Goal: Transaction & Acquisition: Book appointment/travel/reservation

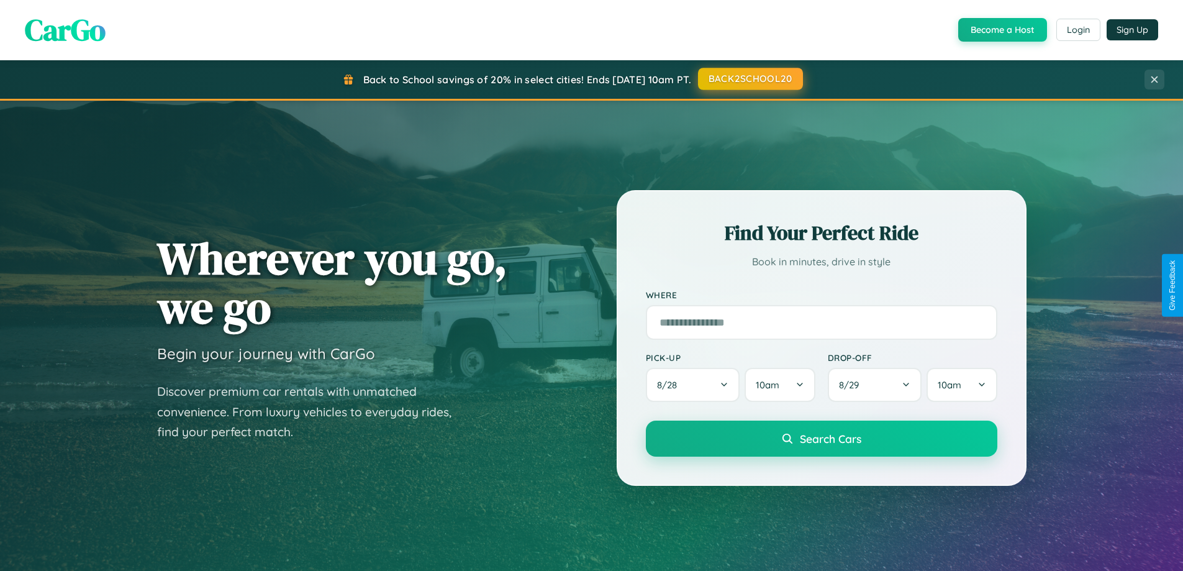
click at [750, 79] on button "BACK2SCHOOL20" at bounding box center [750, 79] width 105 height 22
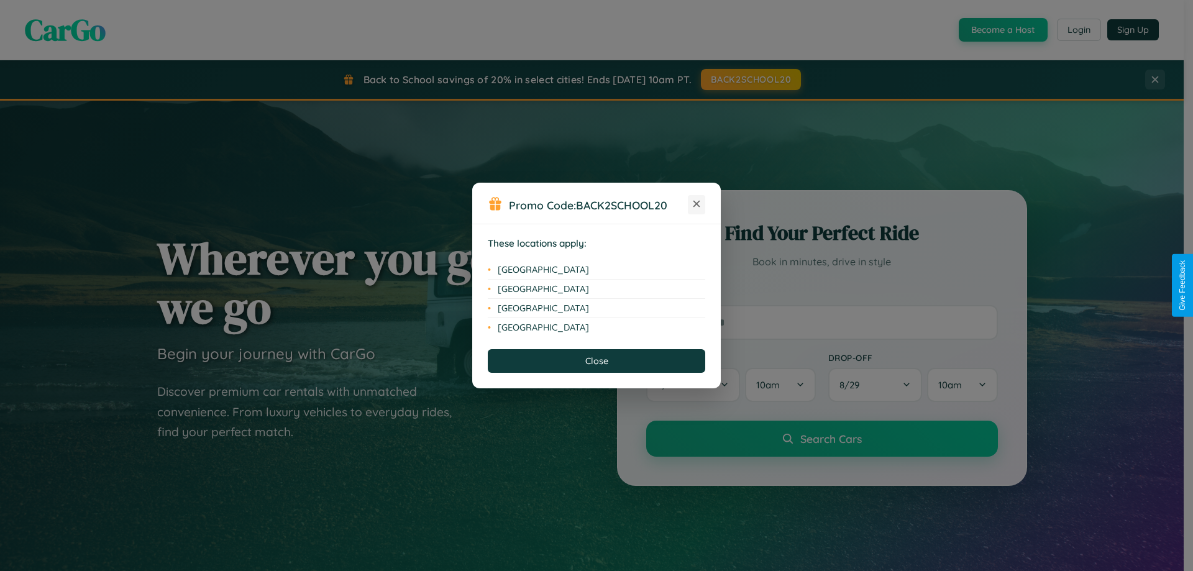
click at [696, 204] on icon at bounding box center [696, 204] width 7 height 7
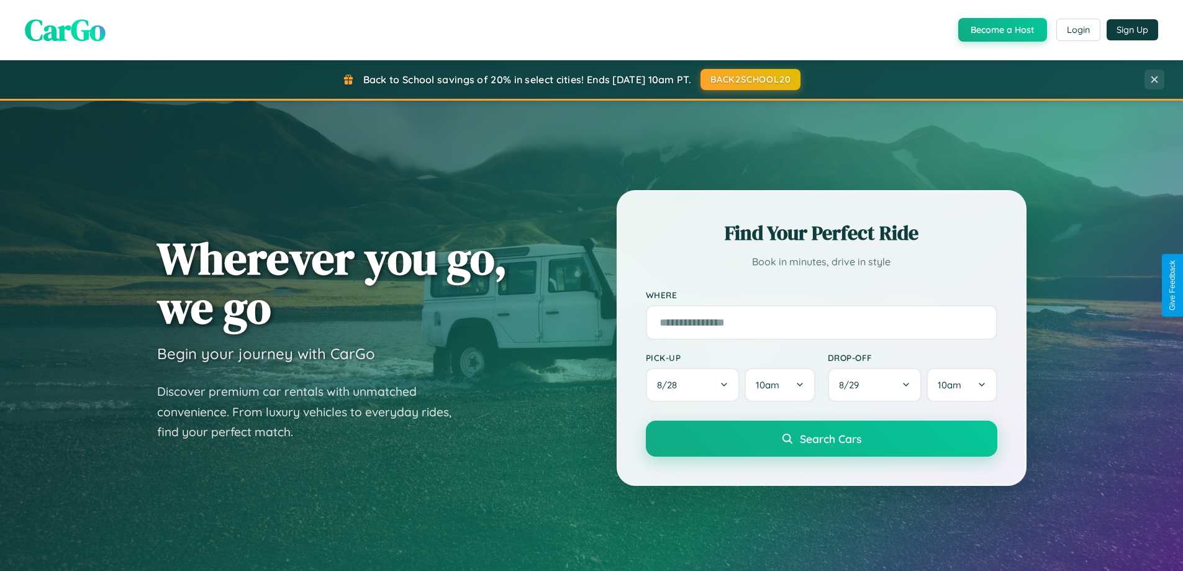
scroll to position [1996, 0]
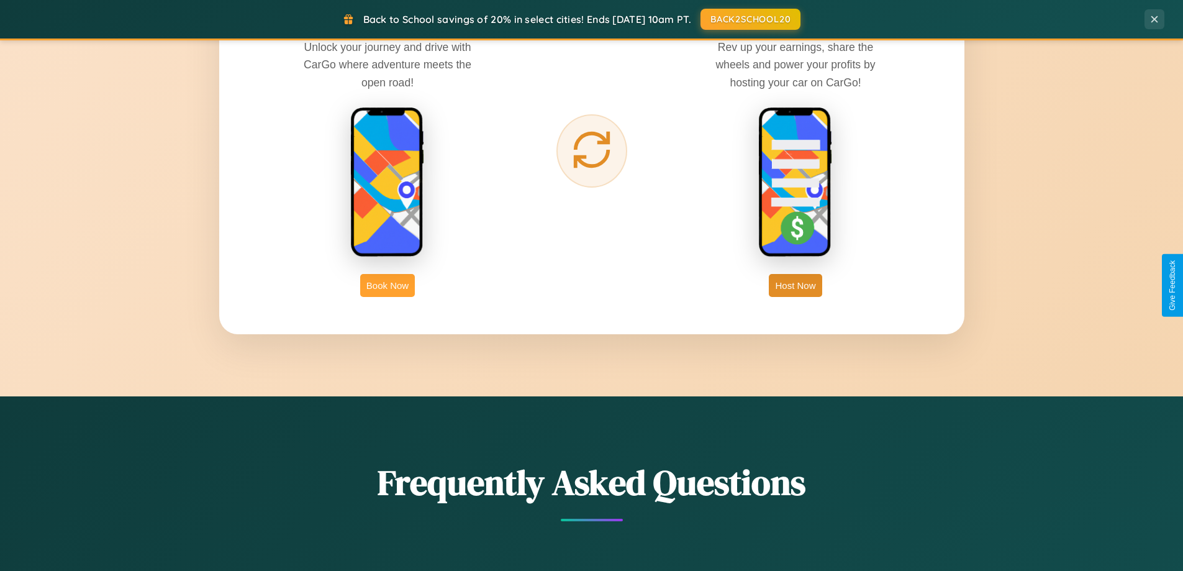
click at [388, 285] on button "Book Now" at bounding box center [387, 285] width 55 height 23
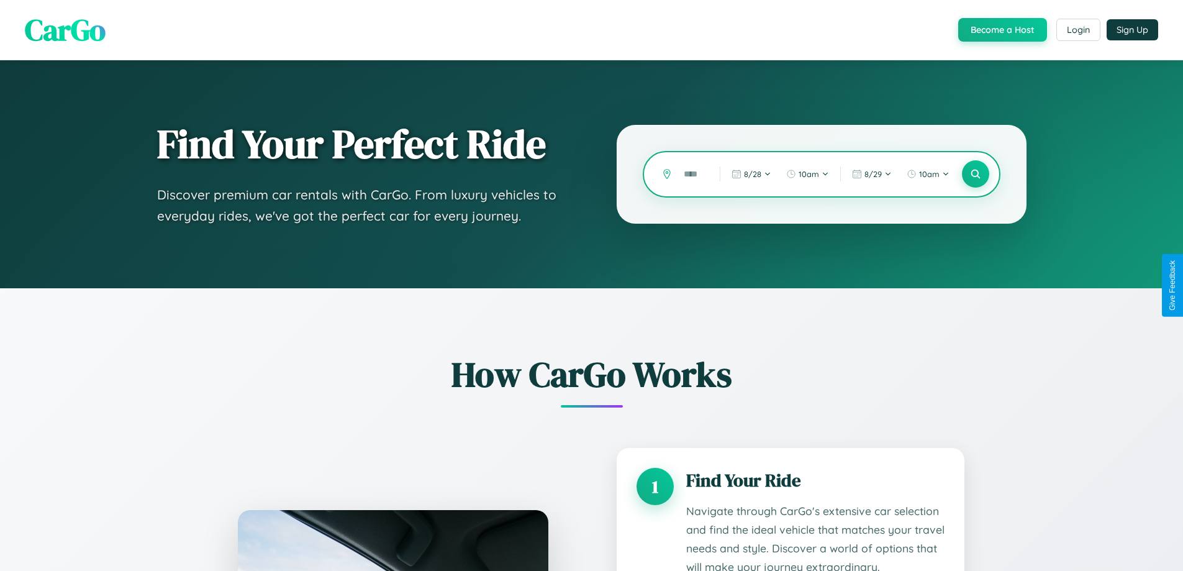
click at [693, 174] on input "text" at bounding box center [693, 174] width 30 height 22
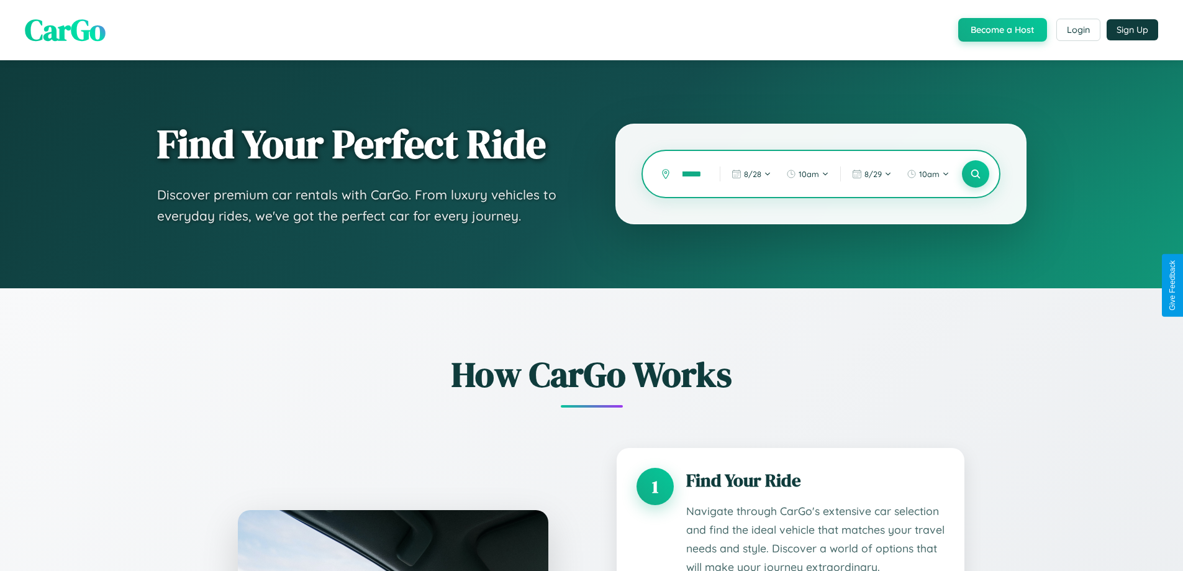
scroll to position [0, 16]
type input "*******"
click at [975, 174] on icon at bounding box center [976, 174] width 12 height 12
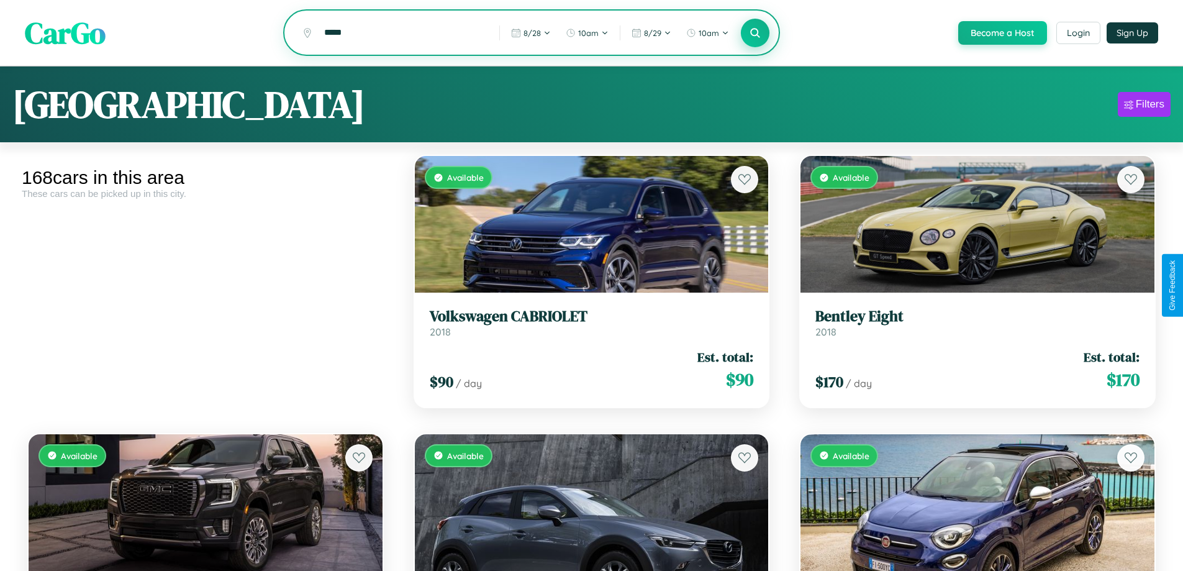
click at [755, 34] on icon at bounding box center [756, 33] width 12 height 12
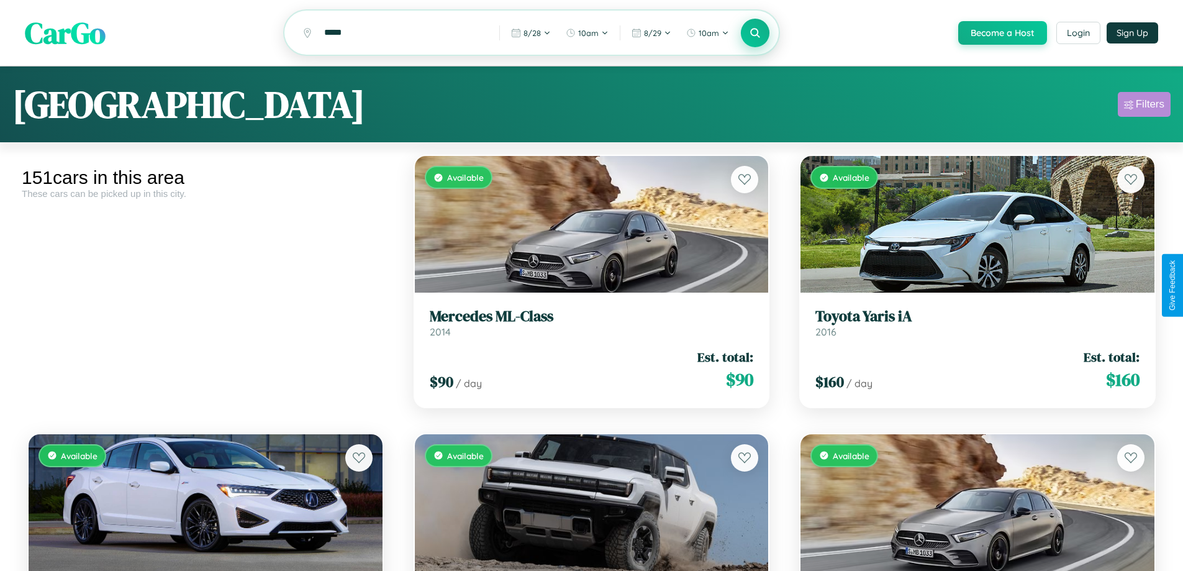
click at [1144, 106] on div "Filters" at bounding box center [1150, 104] width 29 height 12
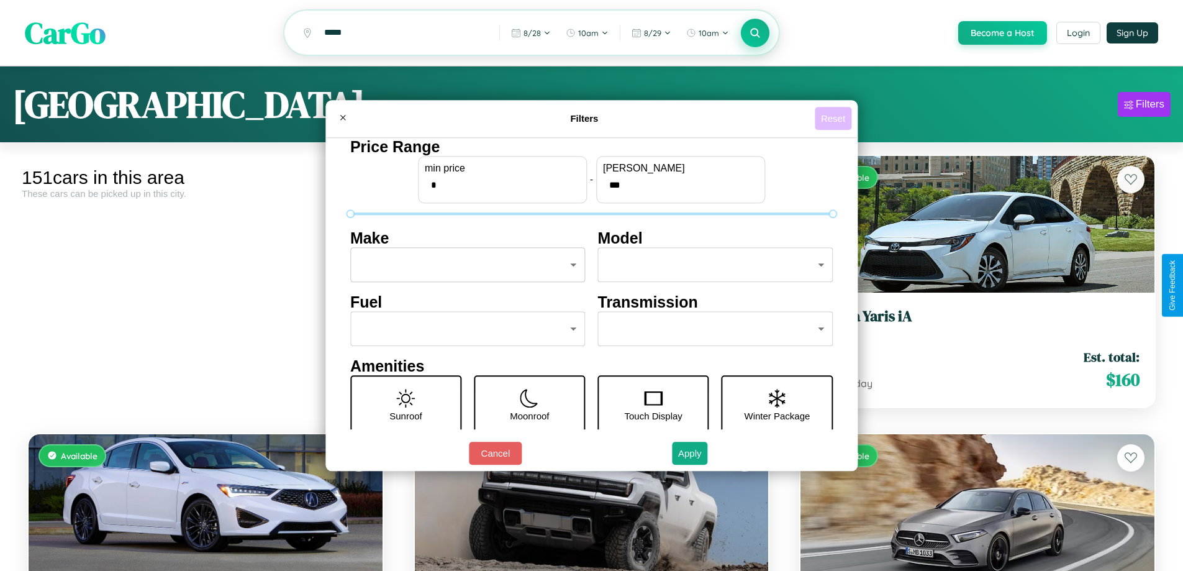
click at [835, 118] on button "Reset" at bounding box center [833, 118] width 37 height 23
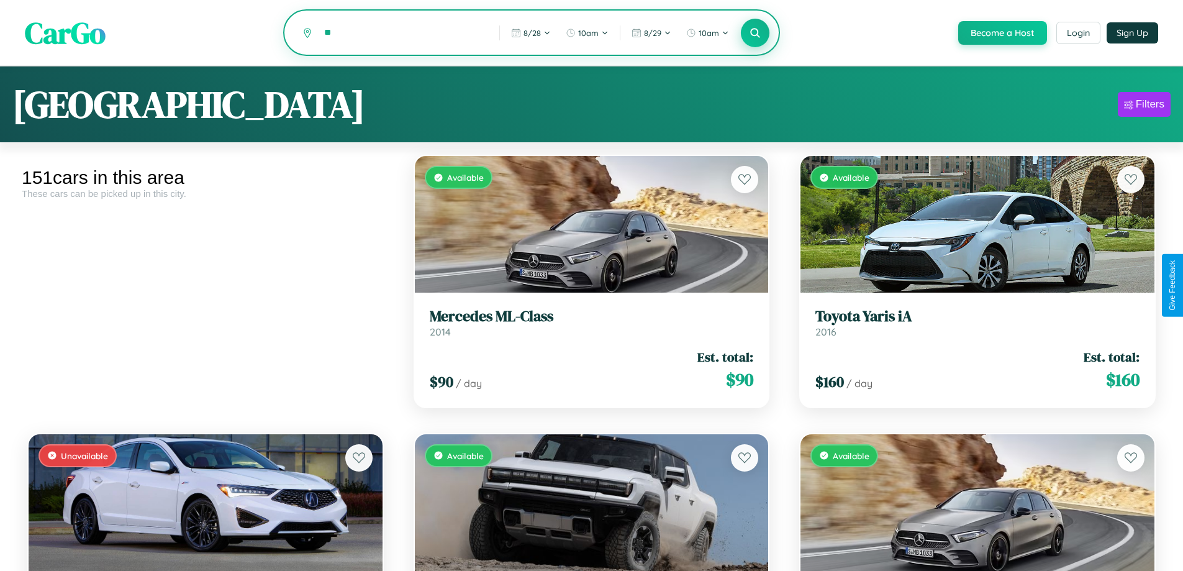
type input "*"
type input "*****"
click at [755, 34] on icon at bounding box center [756, 33] width 12 height 12
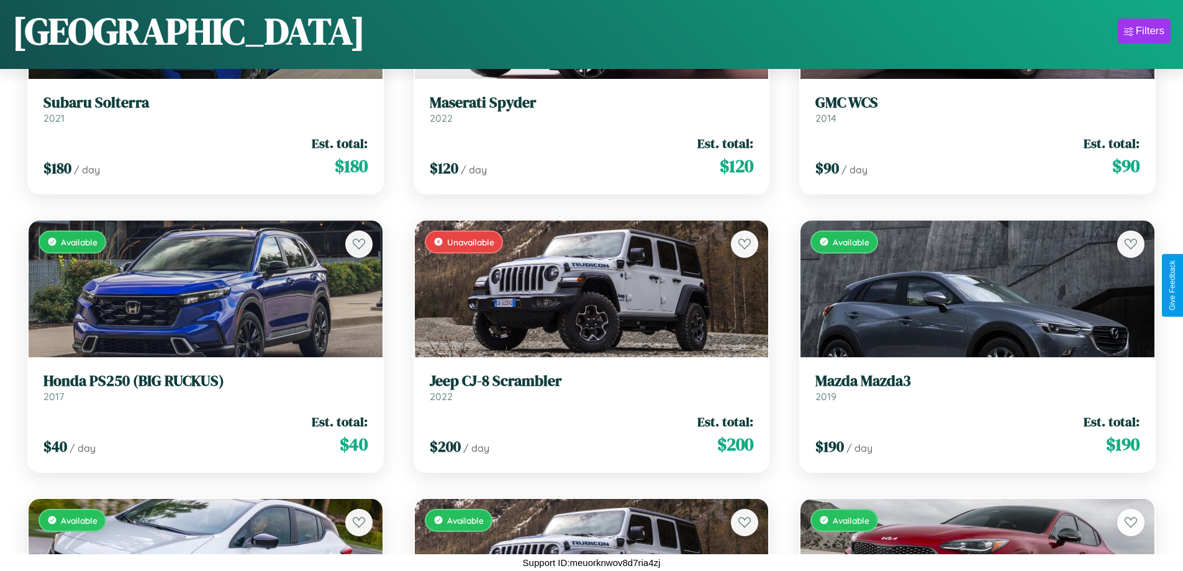
scroll to position [1565, 0]
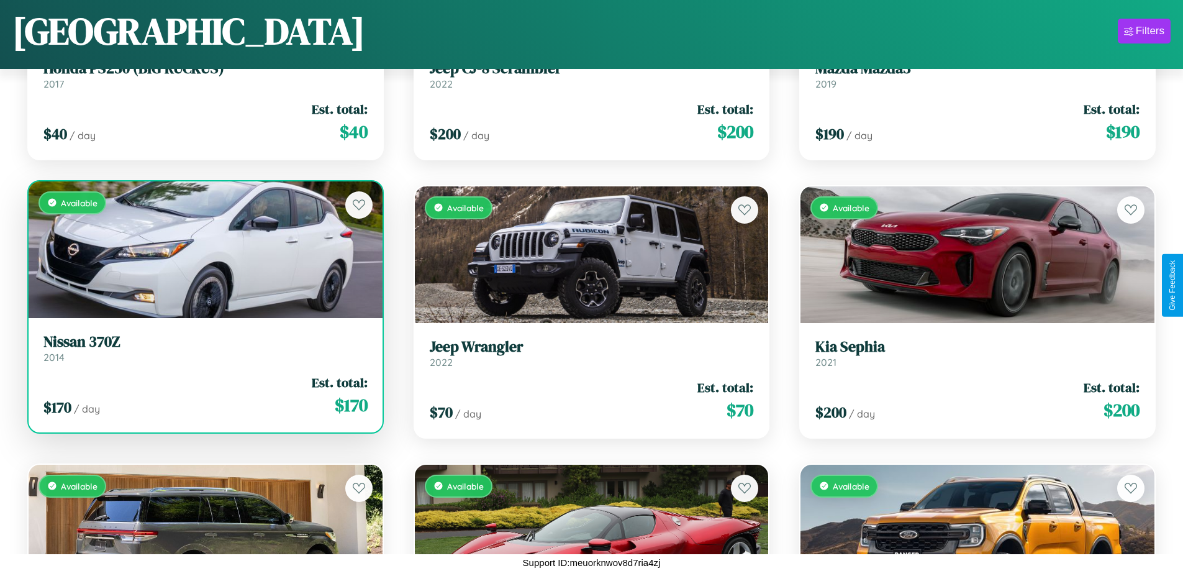
click at [204, 348] on h3 "Nissan 370Z" at bounding box center [205, 342] width 324 height 18
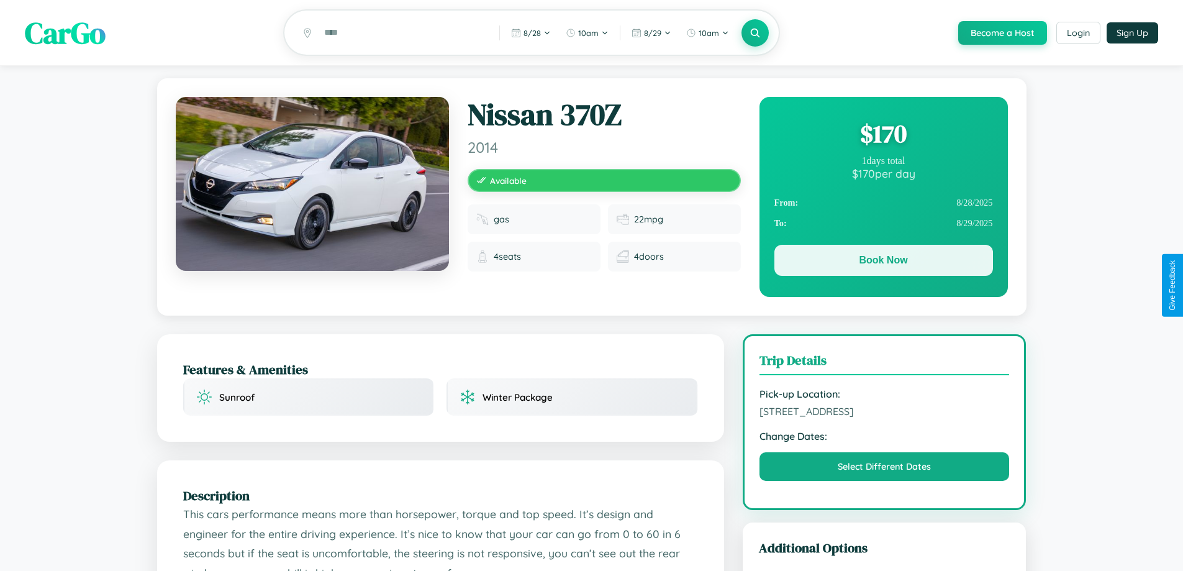
click at [883, 262] on button "Book Now" at bounding box center [884, 260] width 219 height 31
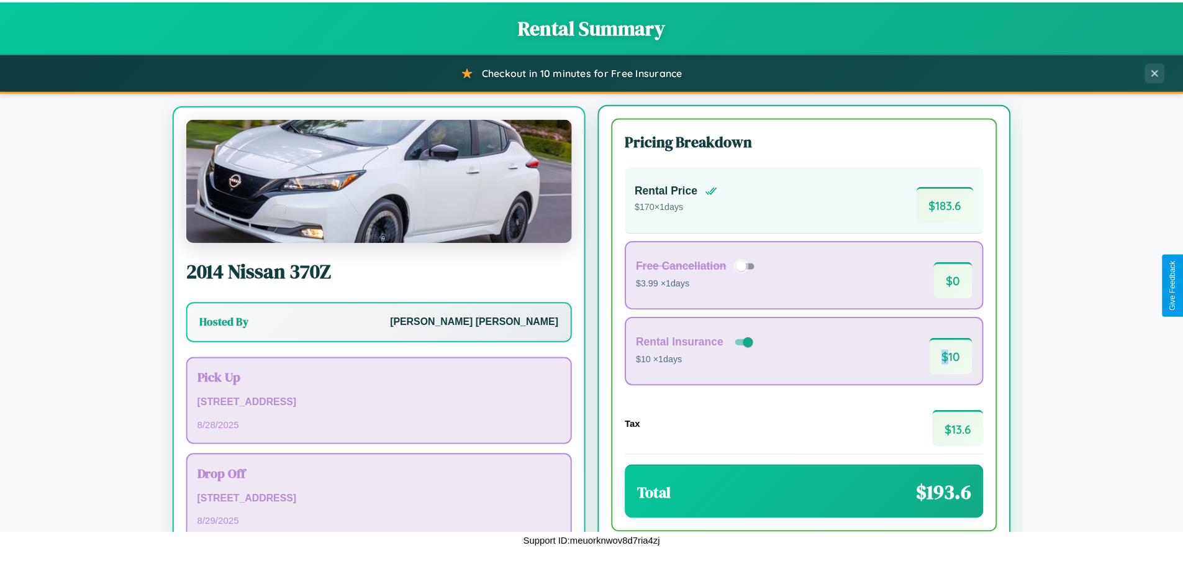
scroll to position [58, 0]
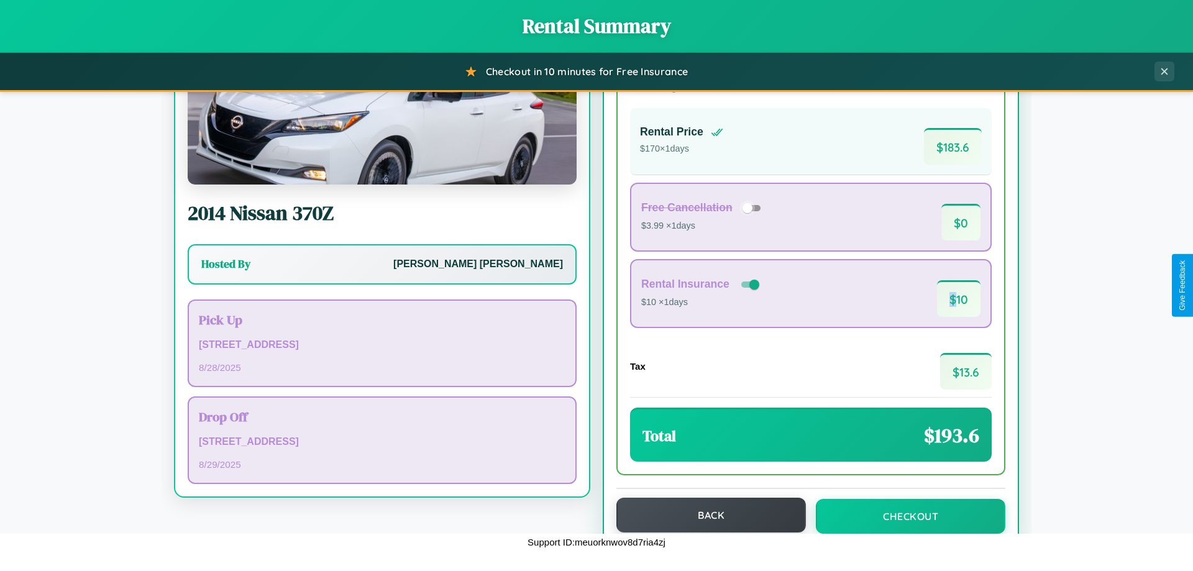
click at [705, 515] on button "Back" at bounding box center [710, 515] width 189 height 35
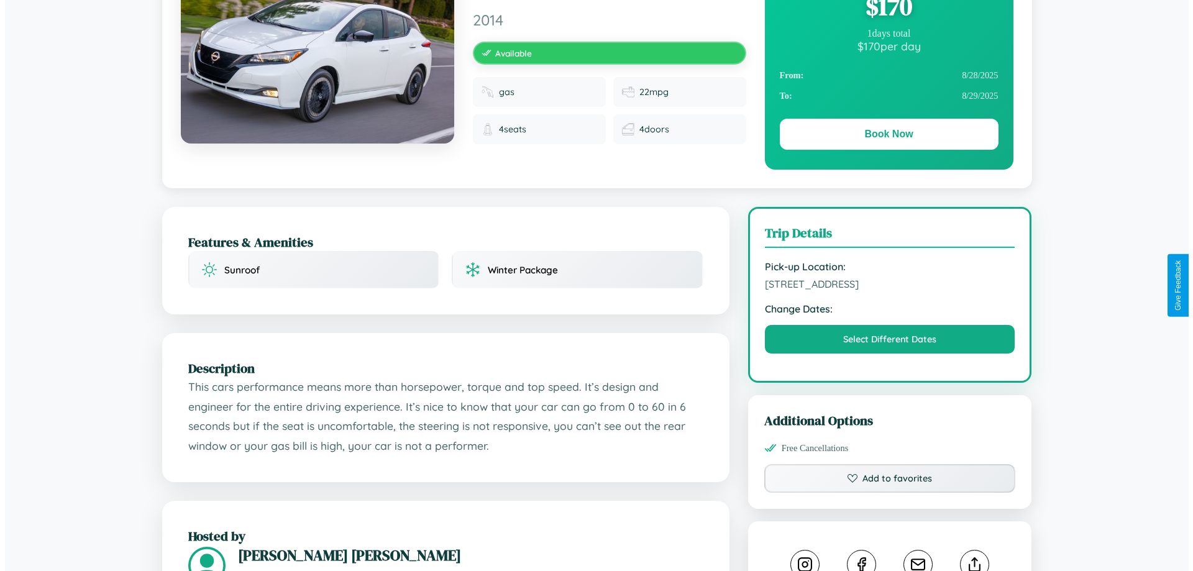
scroll to position [322, 0]
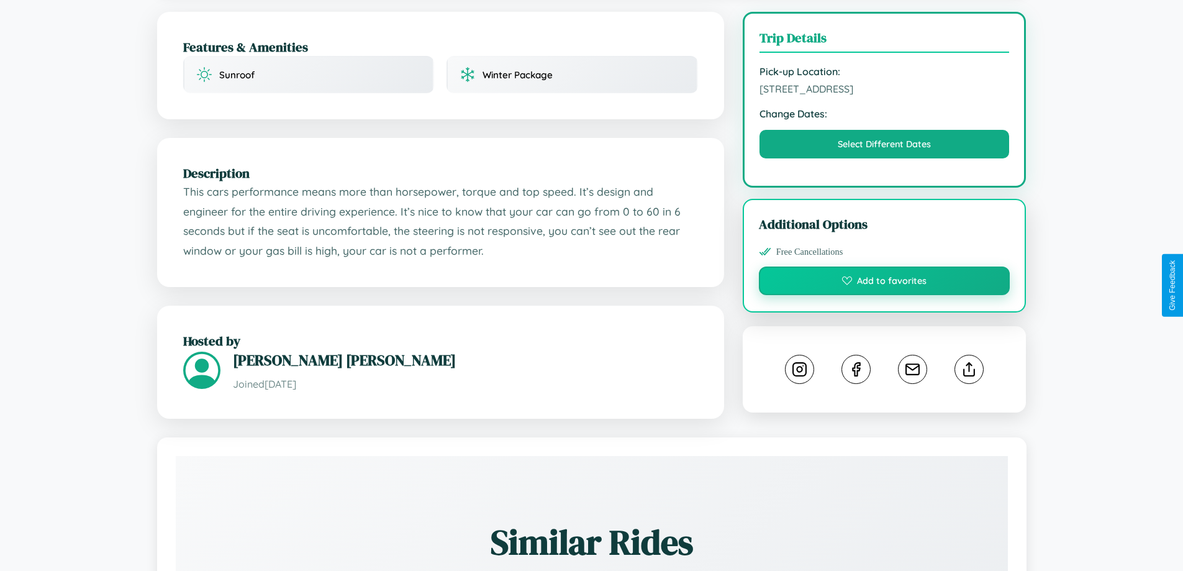
click at [885, 283] on button "Add to favorites" at bounding box center [885, 280] width 252 height 29
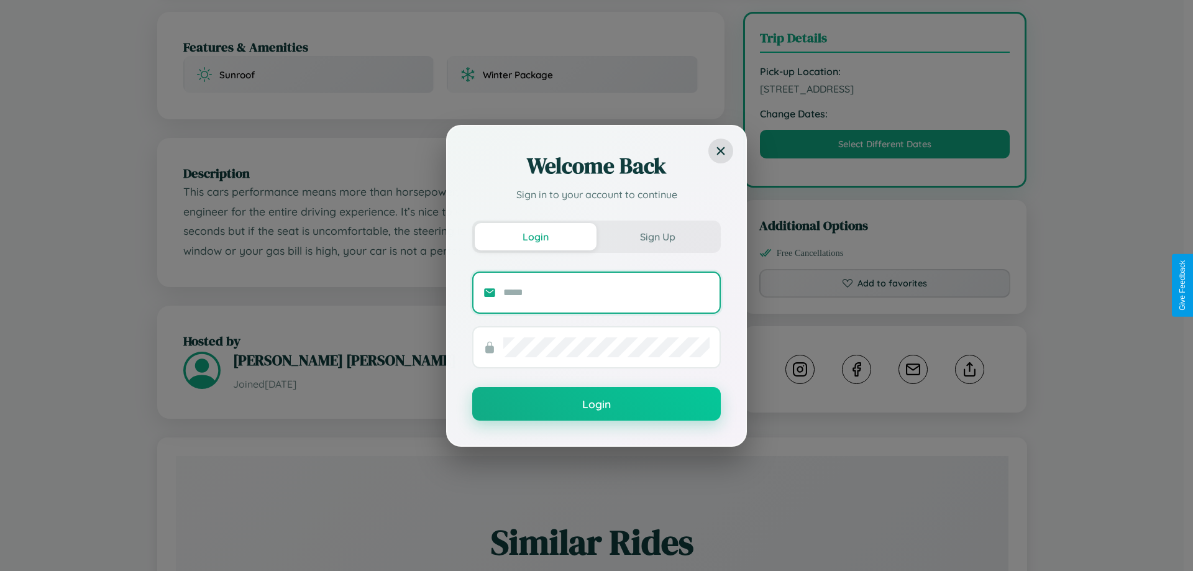
click at [606, 292] on input "text" at bounding box center [606, 293] width 206 height 20
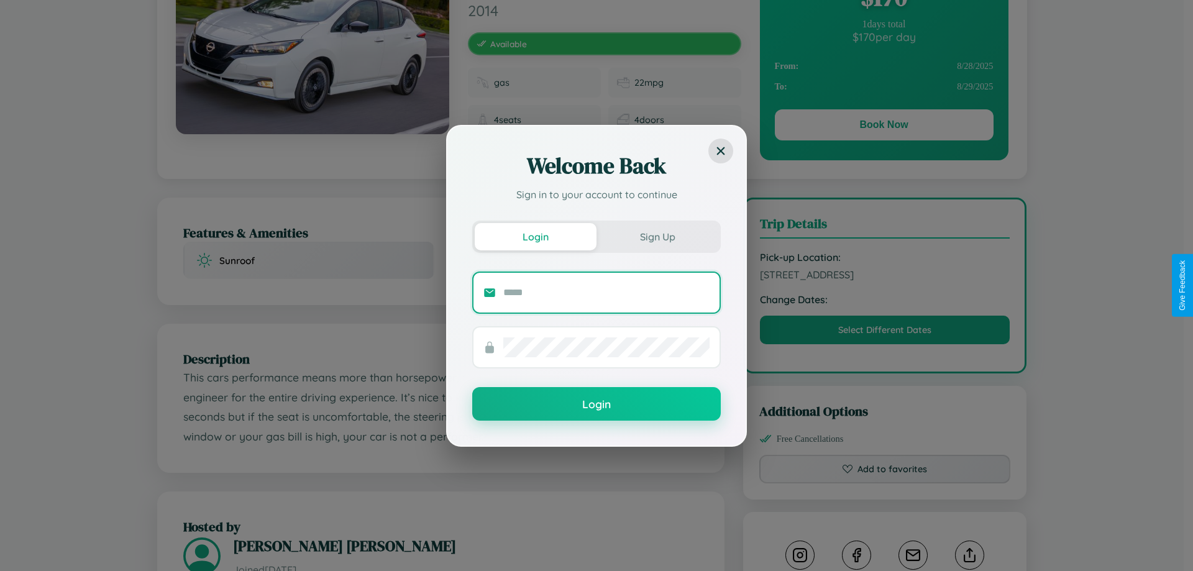
scroll to position [128, 0]
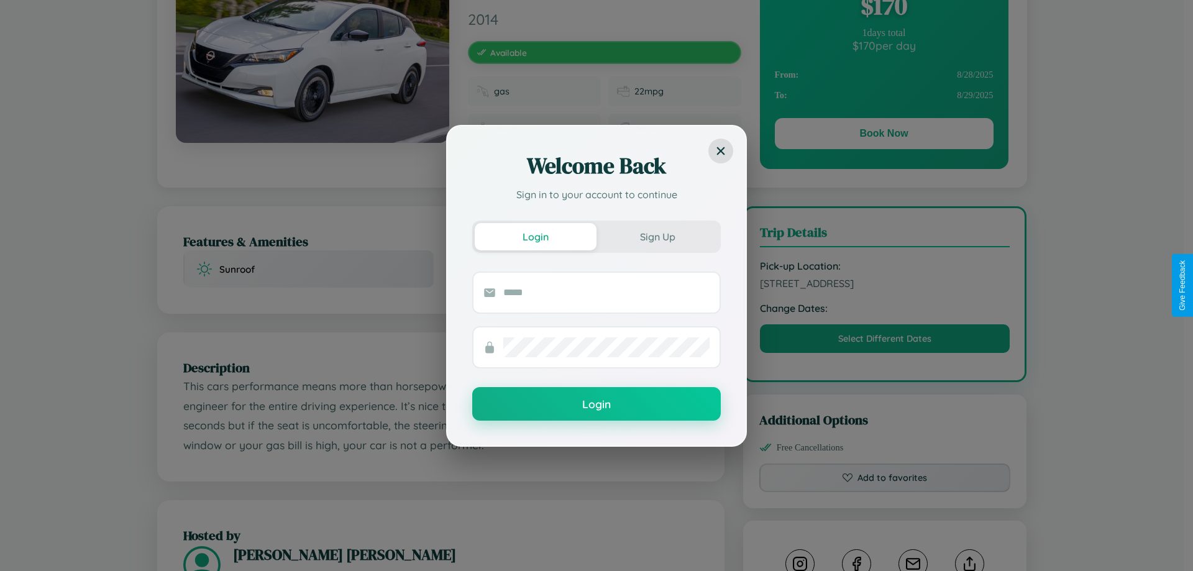
click at [885, 340] on div "Welcome Back Sign in to your account to continue Login Sign Up Login" at bounding box center [596, 285] width 1193 height 571
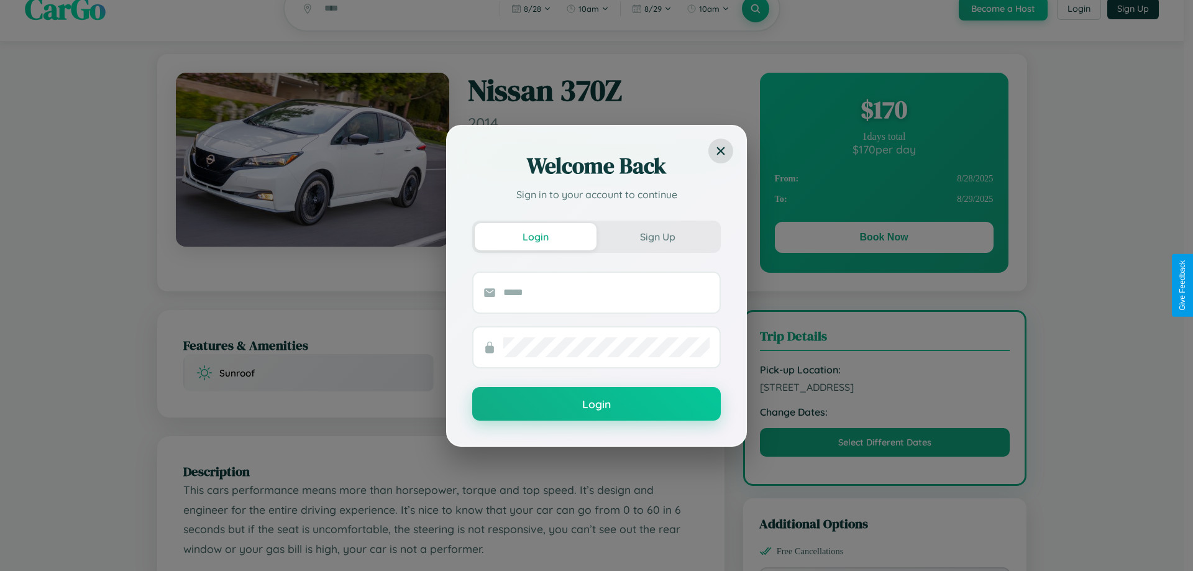
scroll to position [0, 0]
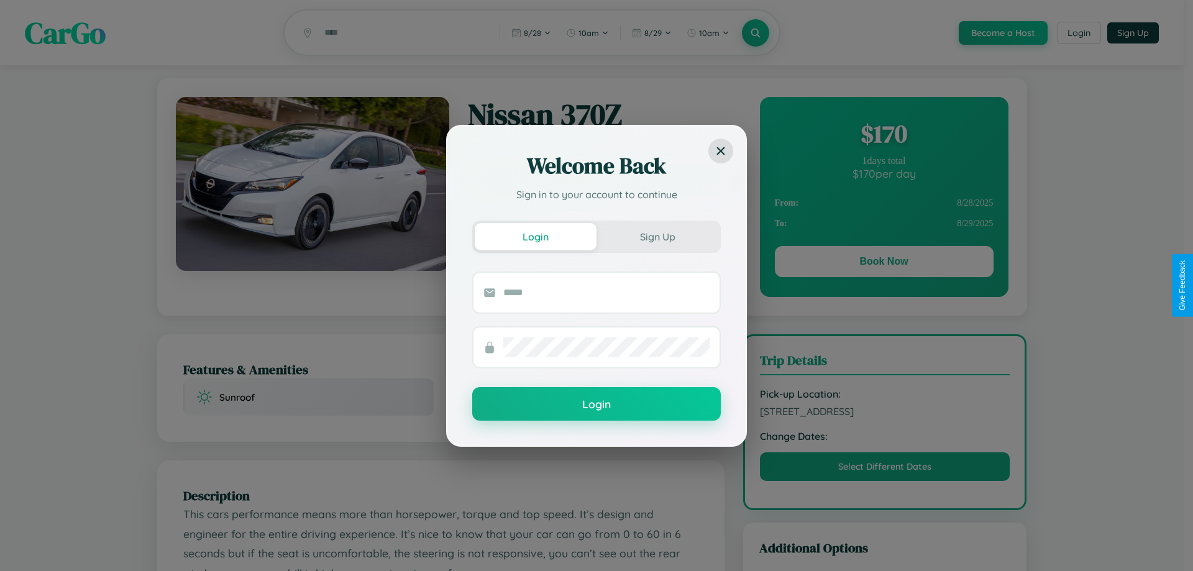
click at [883, 263] on div "Welcome Back Sign in to your account to continue Login Sign Up Login" at bounding box center [596, 285] width 1193 height 571
